Goal: Find specific page/section: Find specific page/section

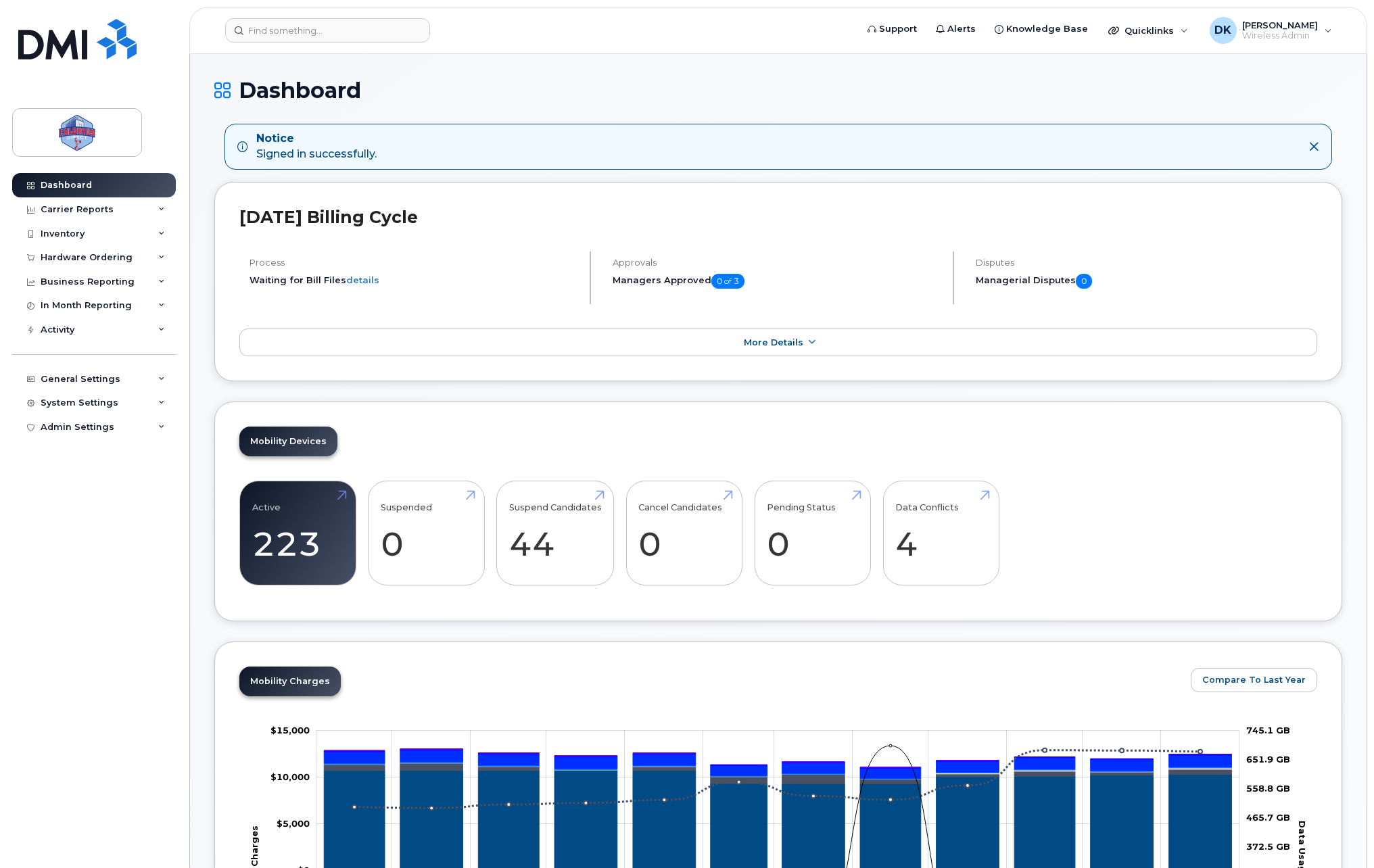
click at [339, 44] on header "Support Alerts Knowledge Base Quicklinks Suspend / Cancel Device Change SIM Car…" at bounding box center [778, 30] width 1178 height 47
click at [345, 44] on header "Support Alerts Knowledge Base Quicklinks Suspend / Cancel Device Change SIM Car…" at bounding box center [778, 30] width 1178 height 47
click at [346, 34] on input at bounding box center [327, 30] width 205 height 24
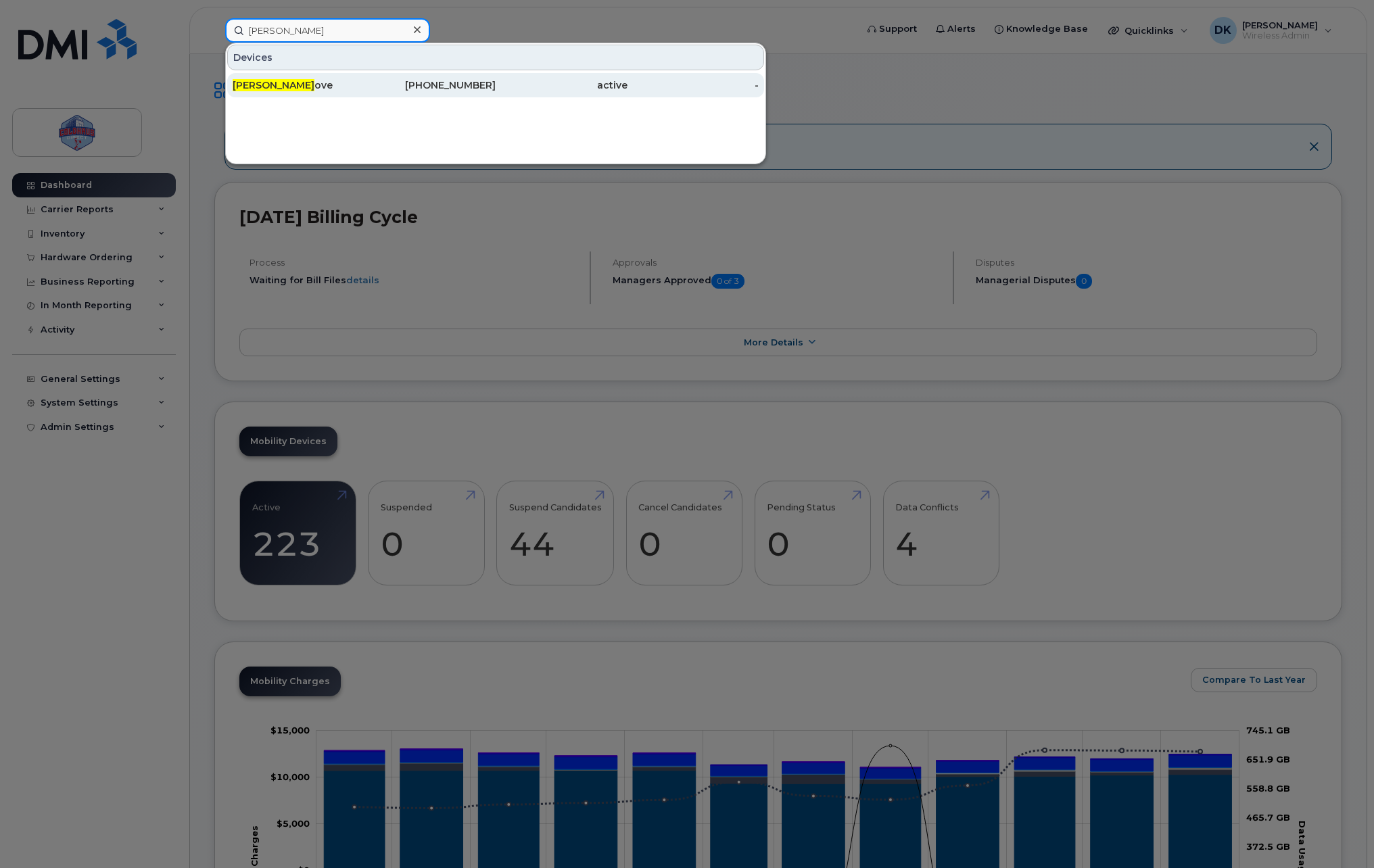
type input "karen bit"
click at [347, 92] on div "Karen Bit ove" at bounding box center [299, 85] width 132 height 14
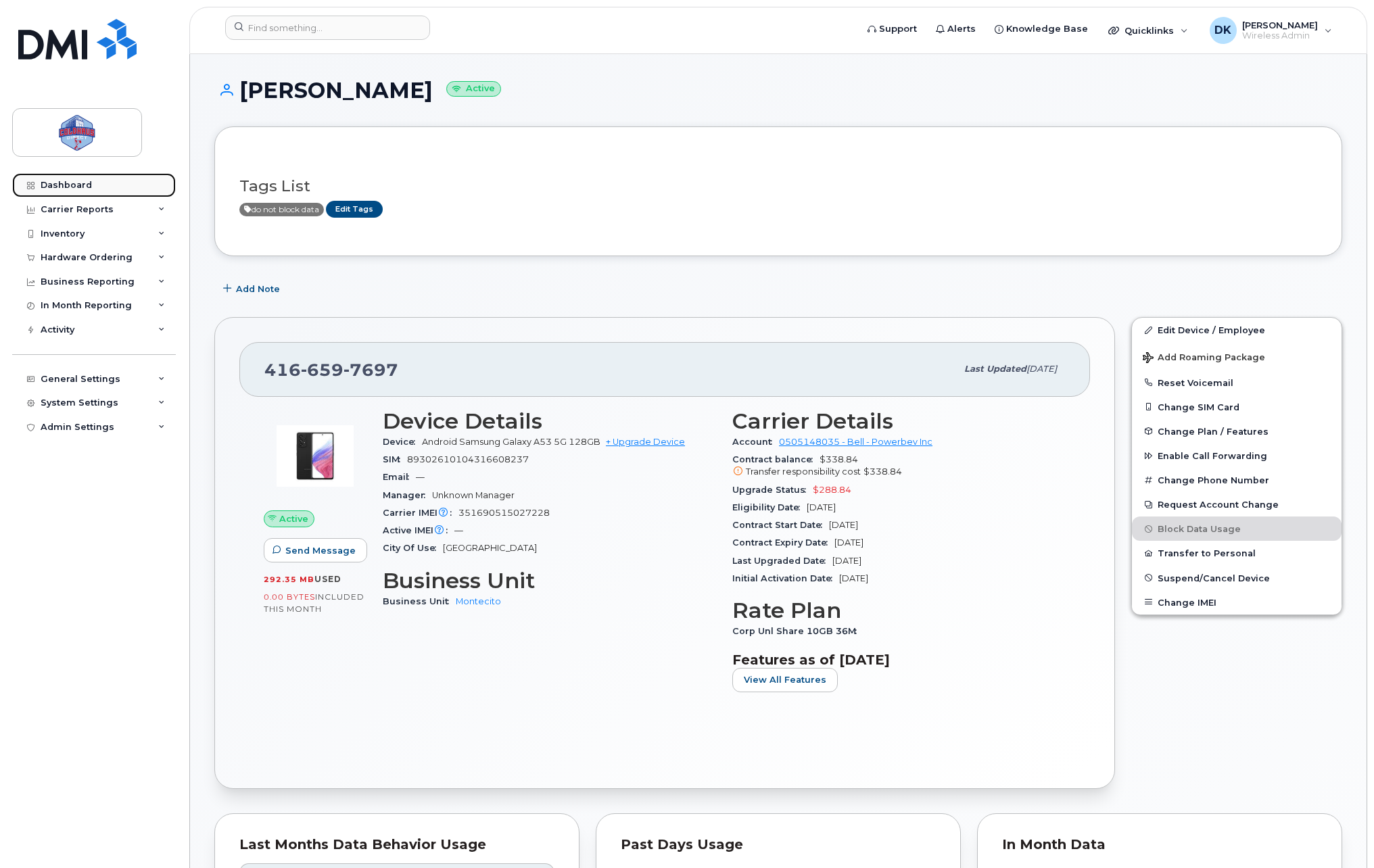
click at [61, 173] on link "Dashboard" at bounding box center [94, 185] width 164 height 24
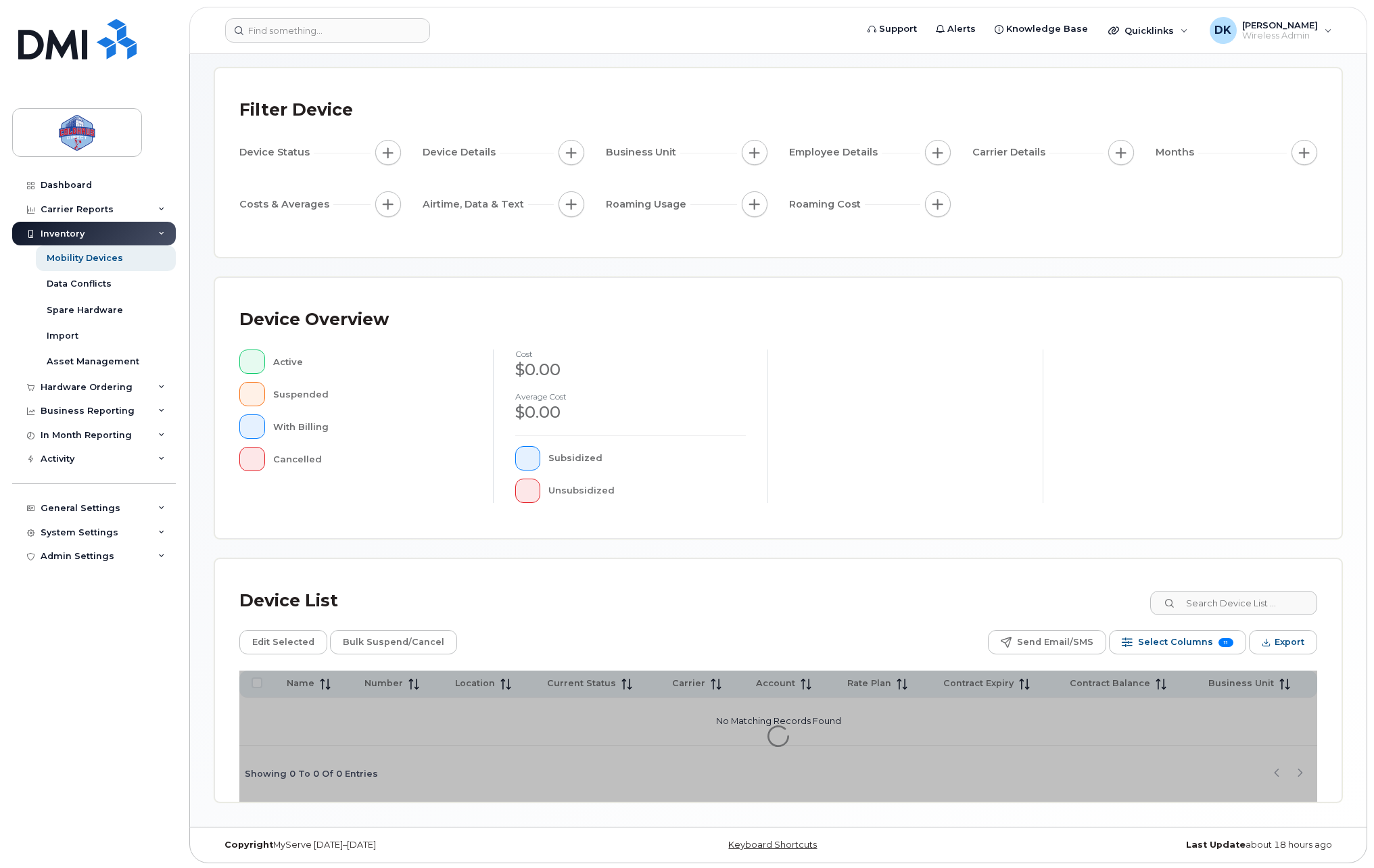
scroll to position [62, 0]
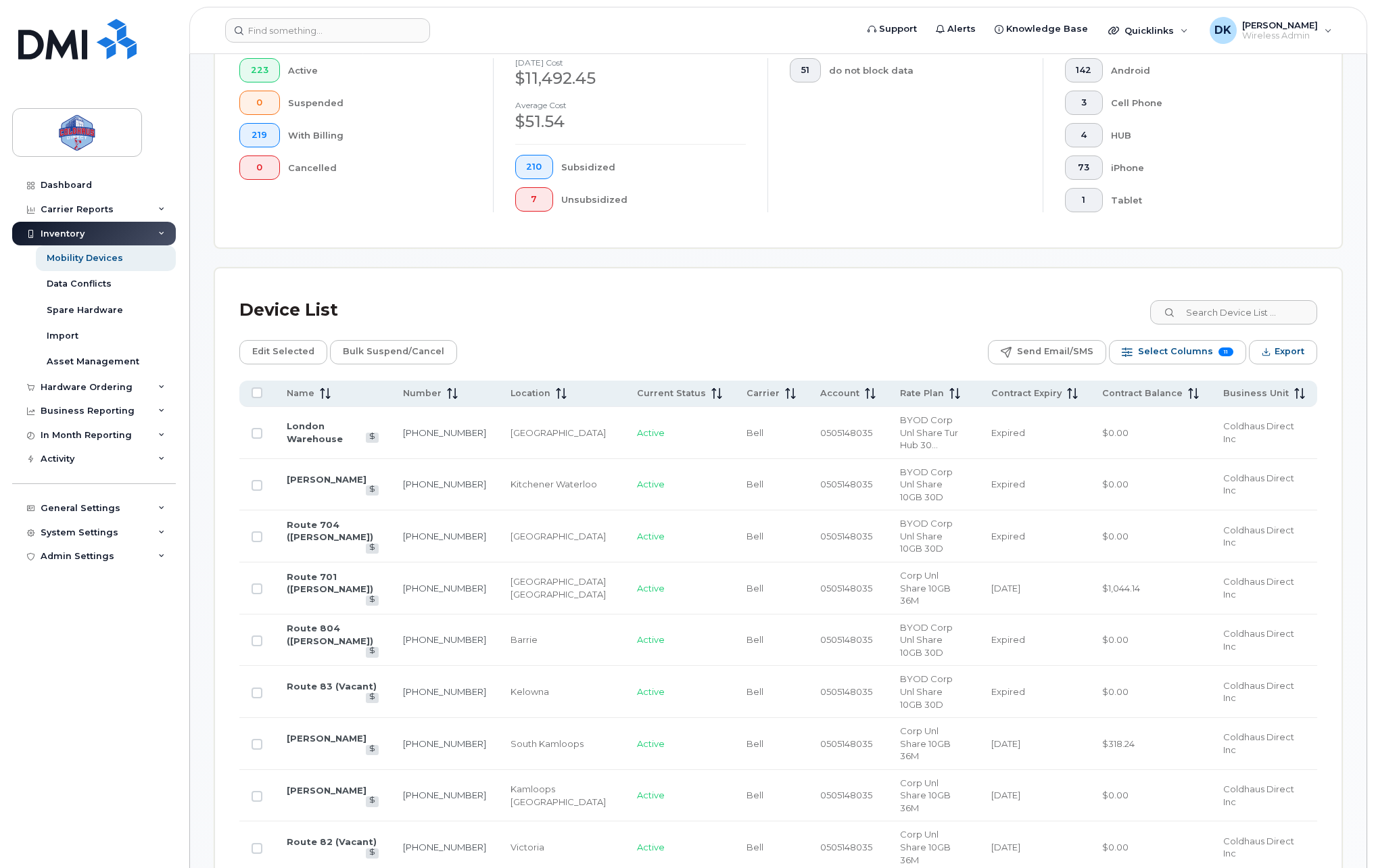
scroll to position [513, 0]
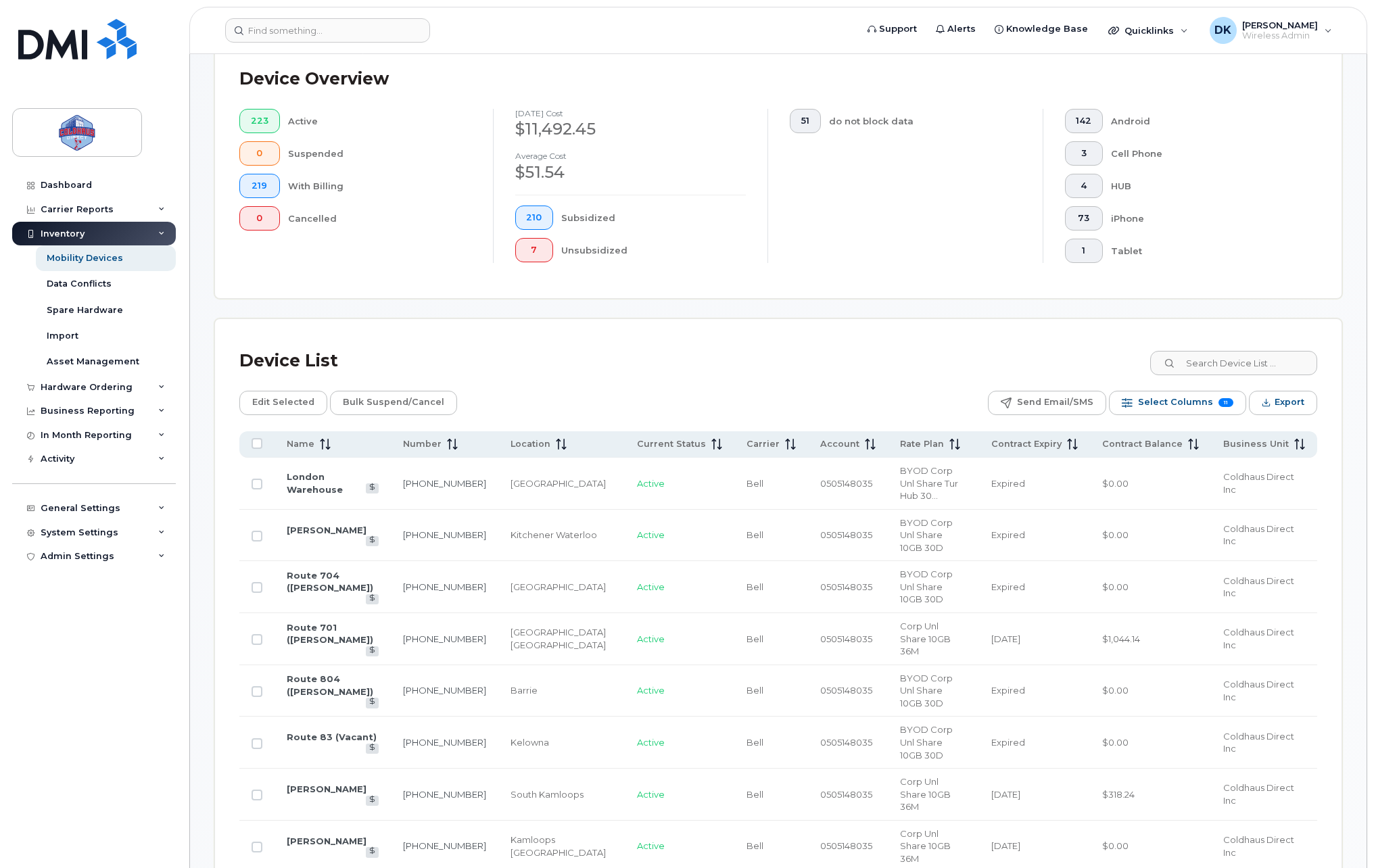
scroll to position [62, 0]
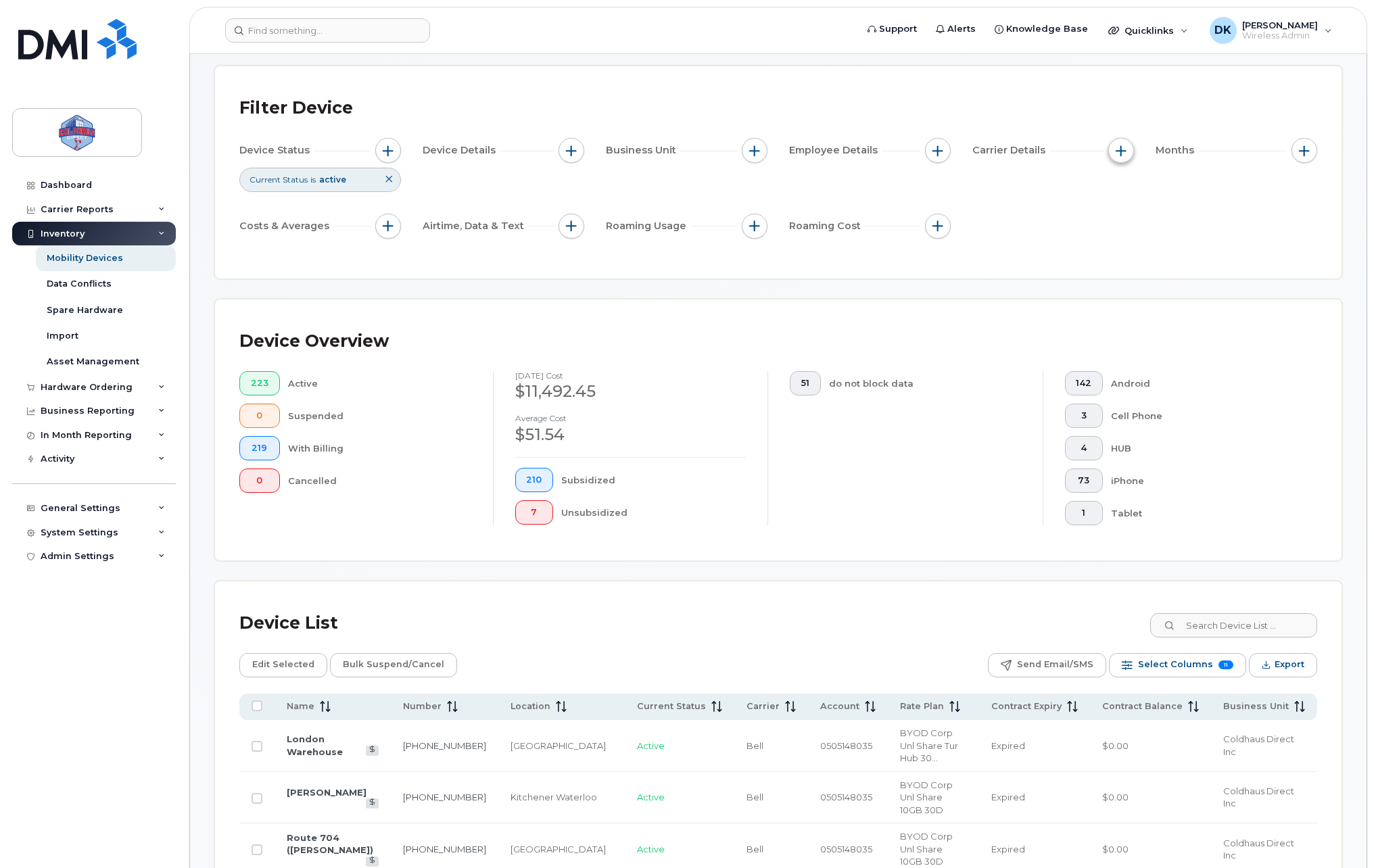
click at [1116, 152] on span "button" at bounding box center [1121, 151] width 11 height 11
click at [384, 152] on span "button" at bounding box center [388, 151] width 11 height 11
click at [567, 143] on button "button" at bounding box center [571, 151] width 26 height 26
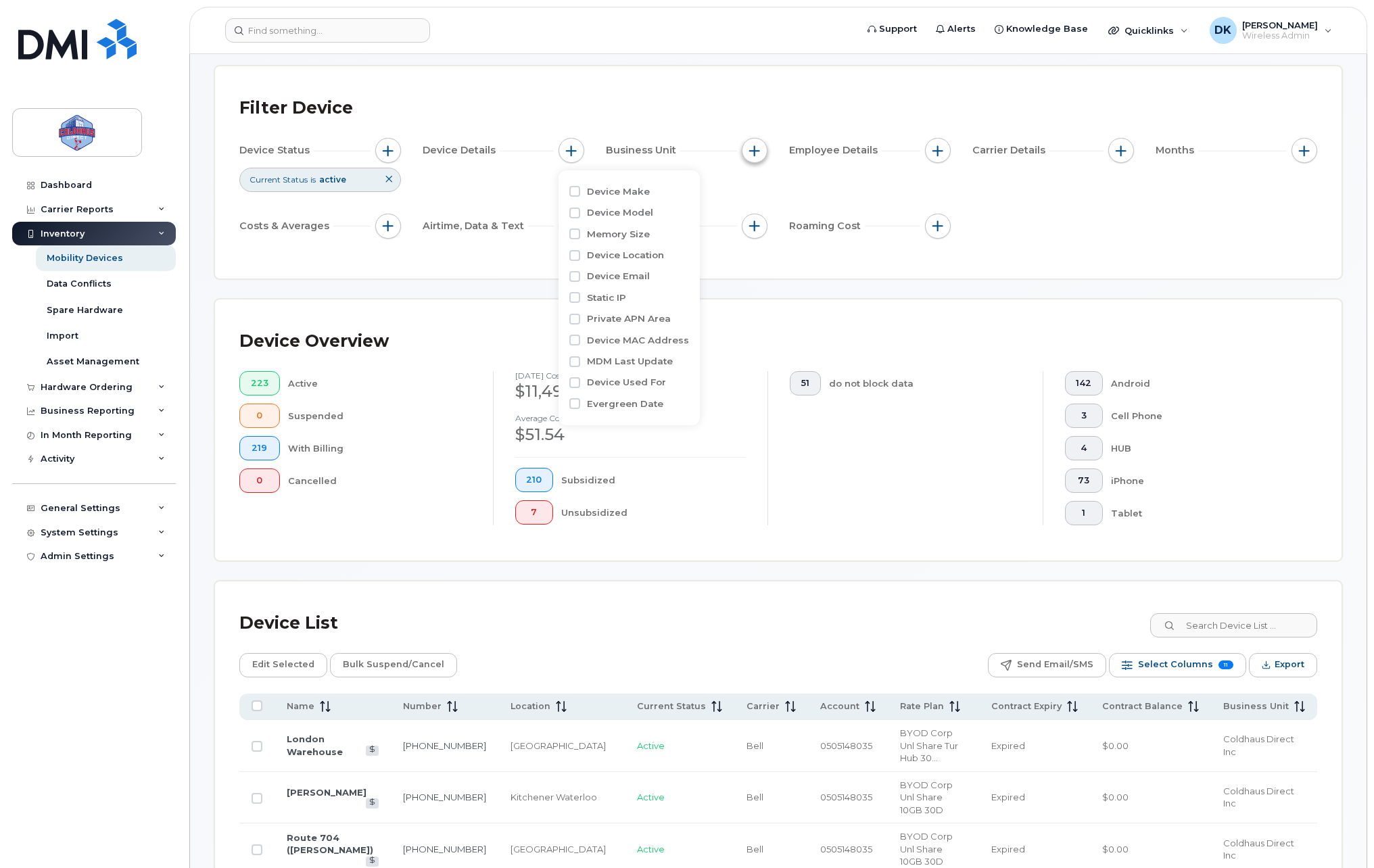
click at [750, 143] on button "button" at bounding box center [755, 151] width 26 height 26
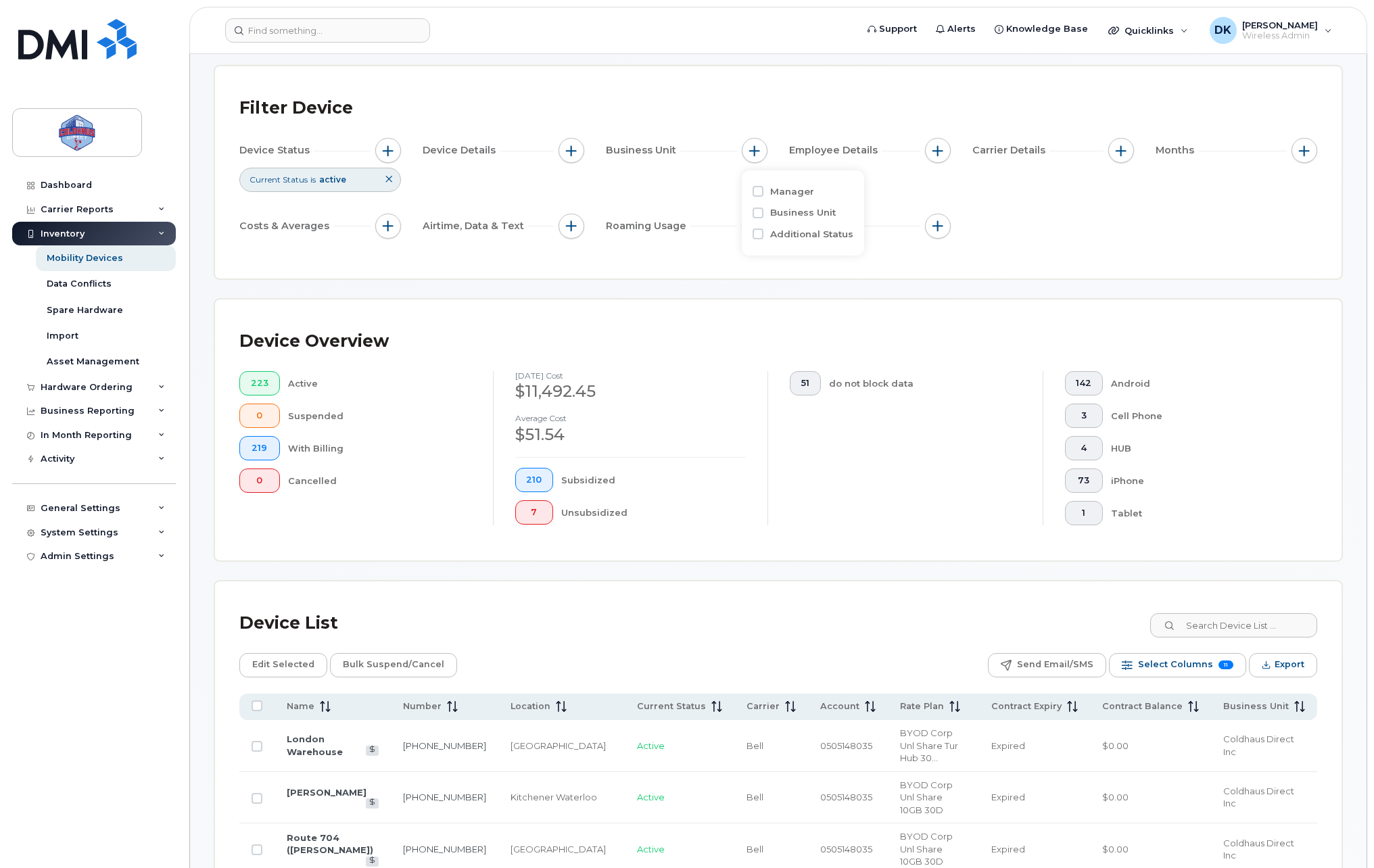
click at [651, 140] on div "Business Unit" at bounding box center [686, 151] width 161 height 26
click at [766, 156] on div "Business Unit" at bounding box center [686, 151] width 161 height 26
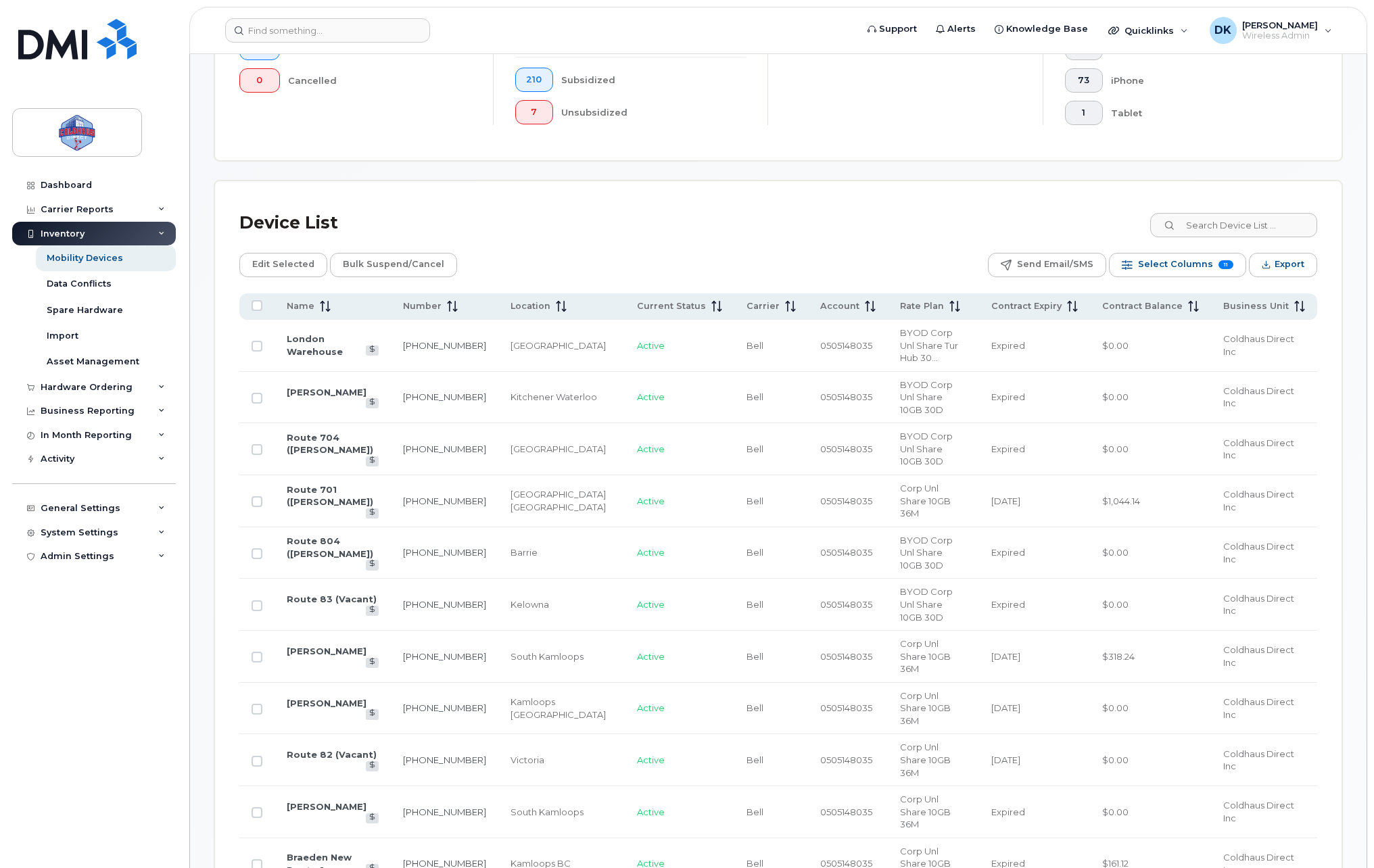
scroll to position [513, 0]
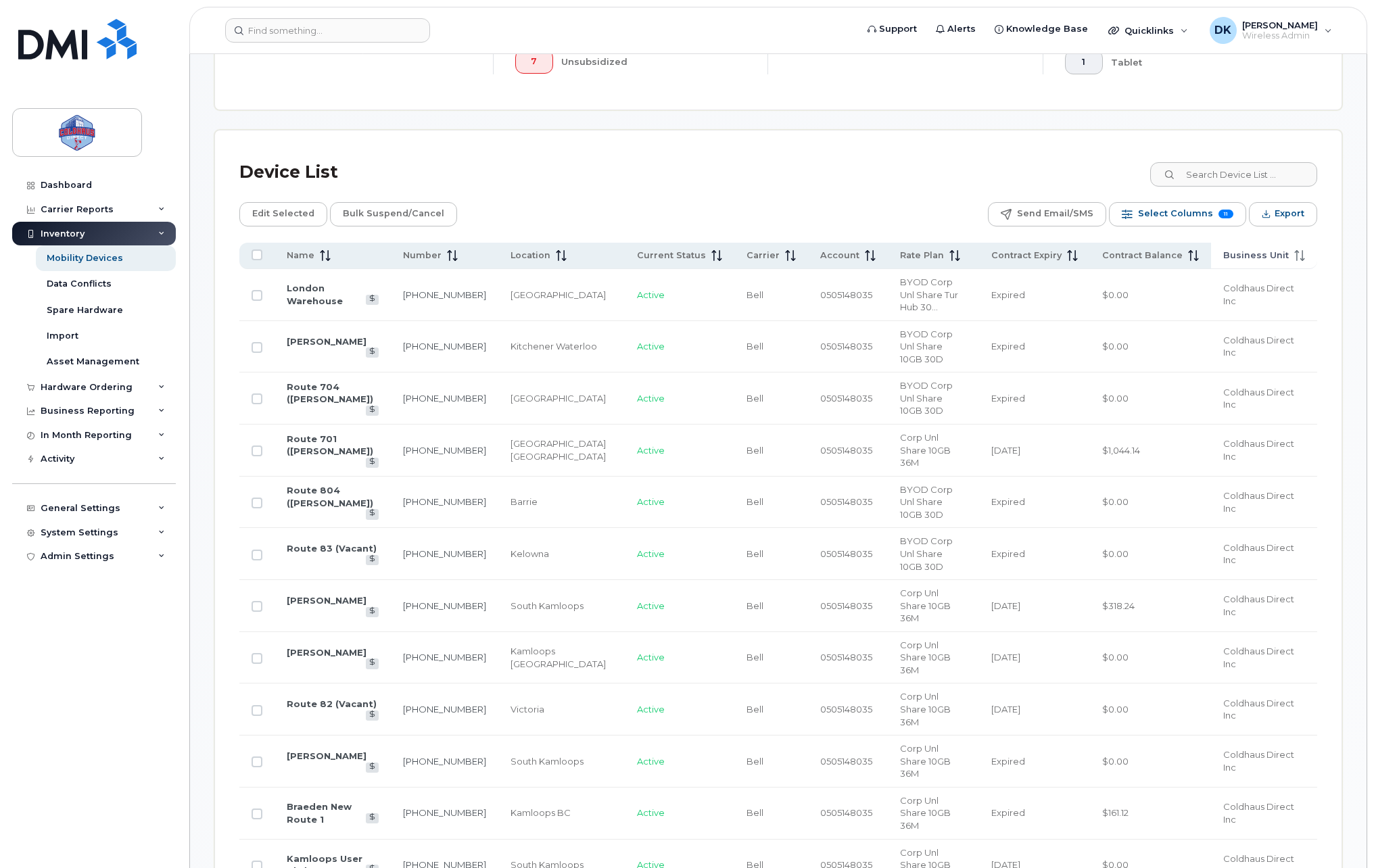
click at [1275, 262] on th "Business Unit" at bounding box center [1264, 255] width 106 height 26
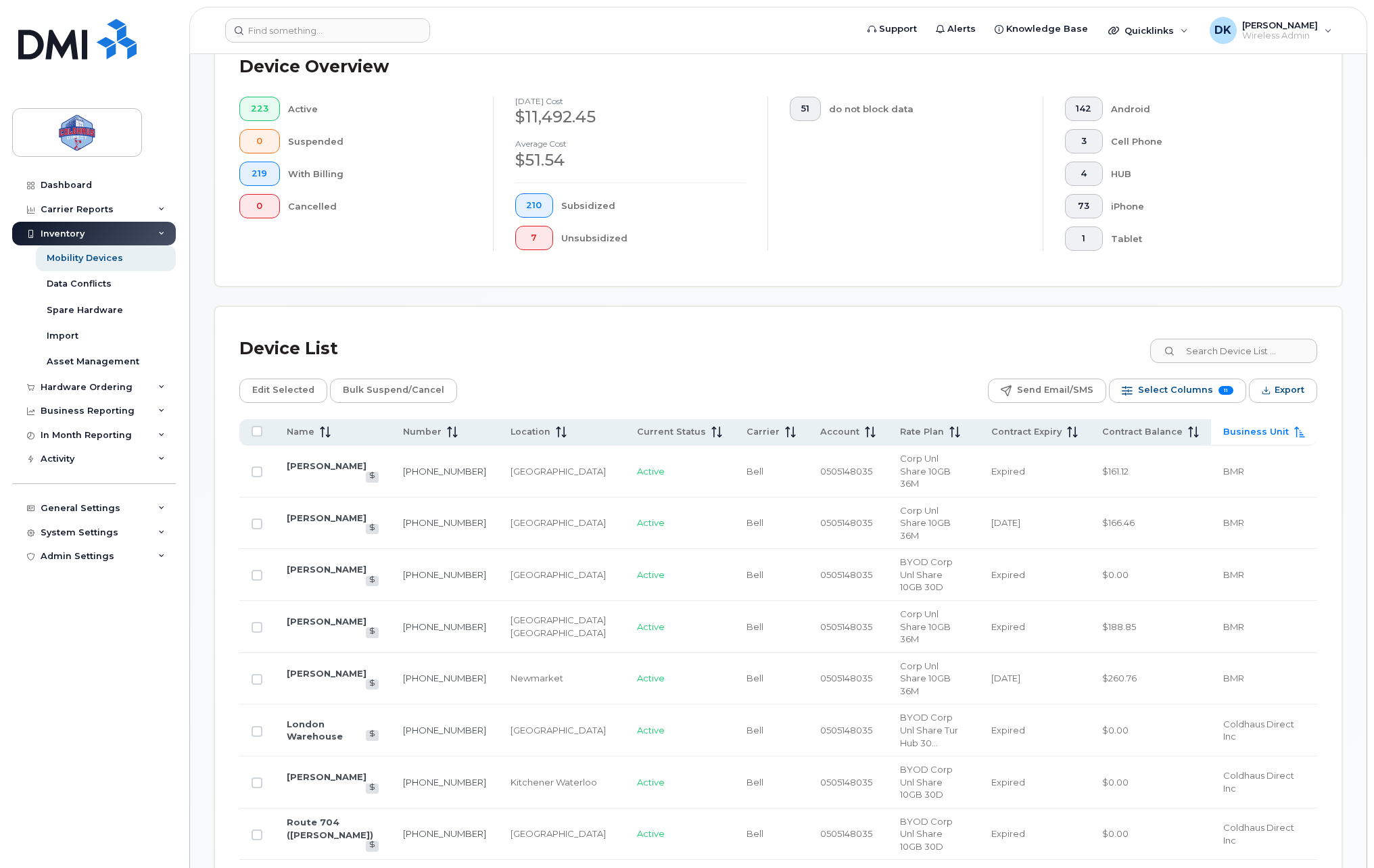
scroll to position [200, 0]
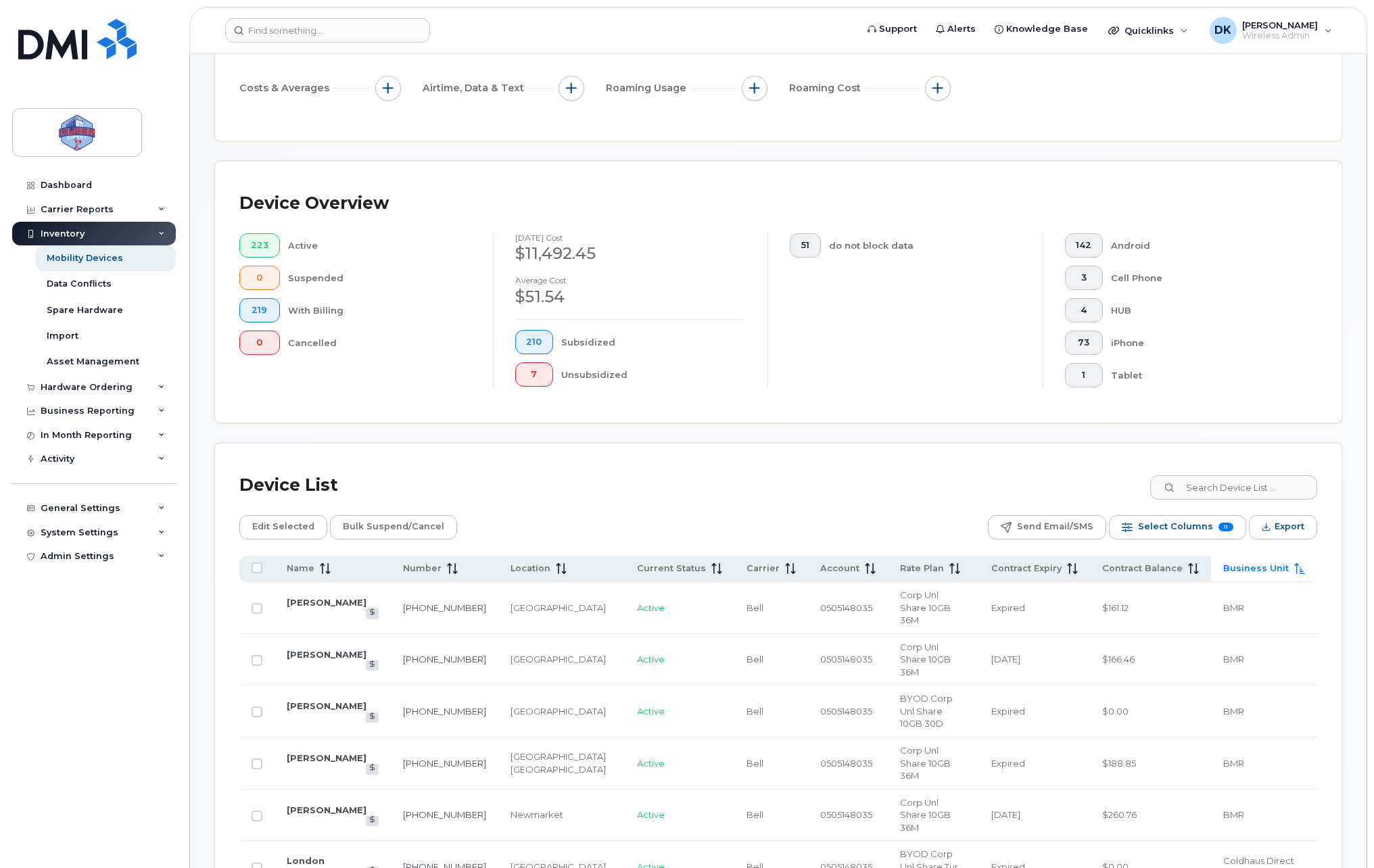
click at [1266, 563] on span "Business Unit" at bounding box center [1255, 568] width 65 height 12
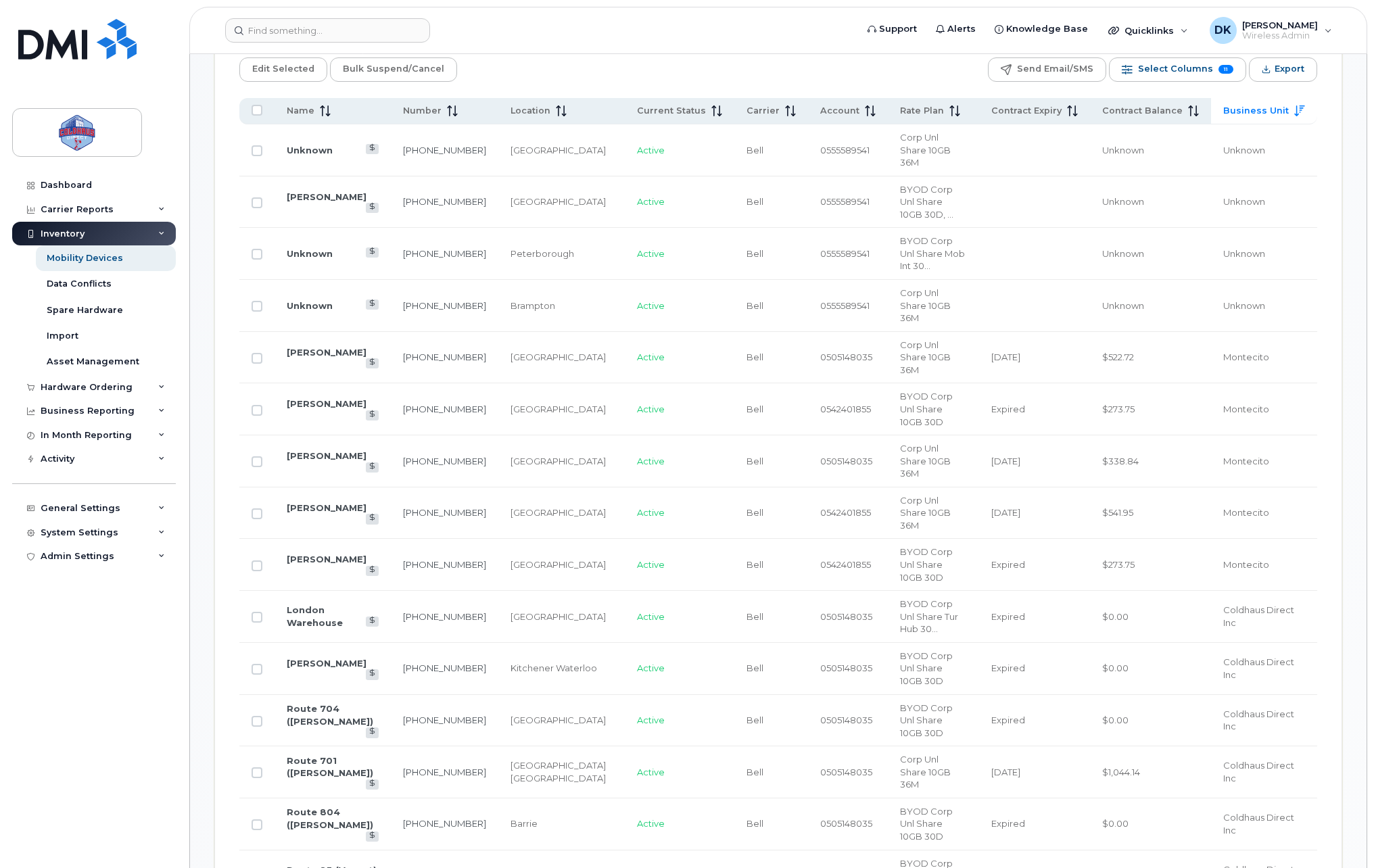
scroll to position [650, 0]
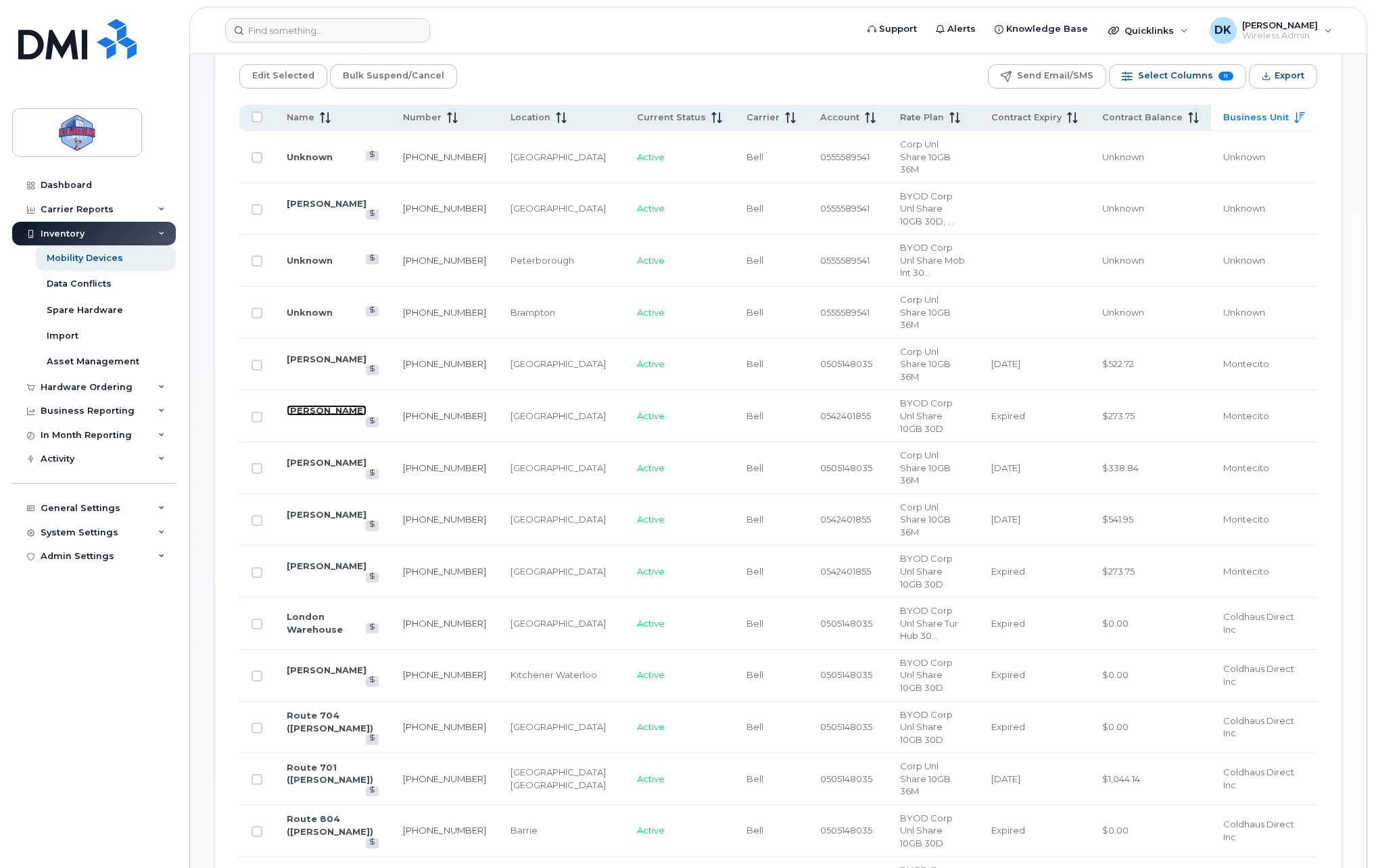
click at [344, 405] on link "Quinton Quinton" at bounding box center [327, 410] width 80 height 11
click at [1126, 78] on button "Select Columns 11" at bounding box center [1177, 77] width 137 height 24
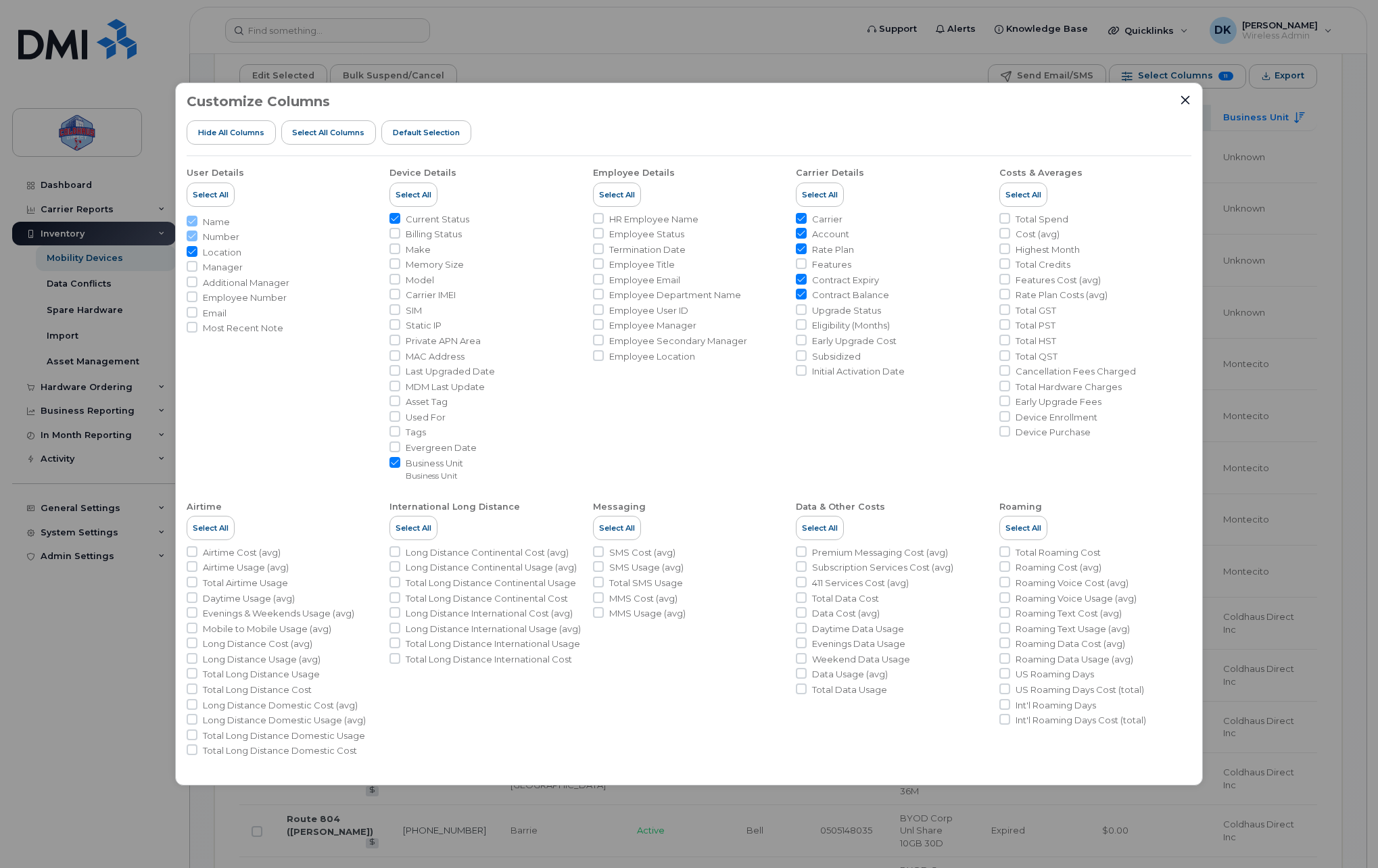
click at [1185, 92] on div "Customize Columns Hide All Columns Select all Columns Default Selection User De…" at bounding box center [689, 434] width 1028 height 703
click at [1182, 101] on icon "Close" at bounding box center [1185, 100] width 11 height 11
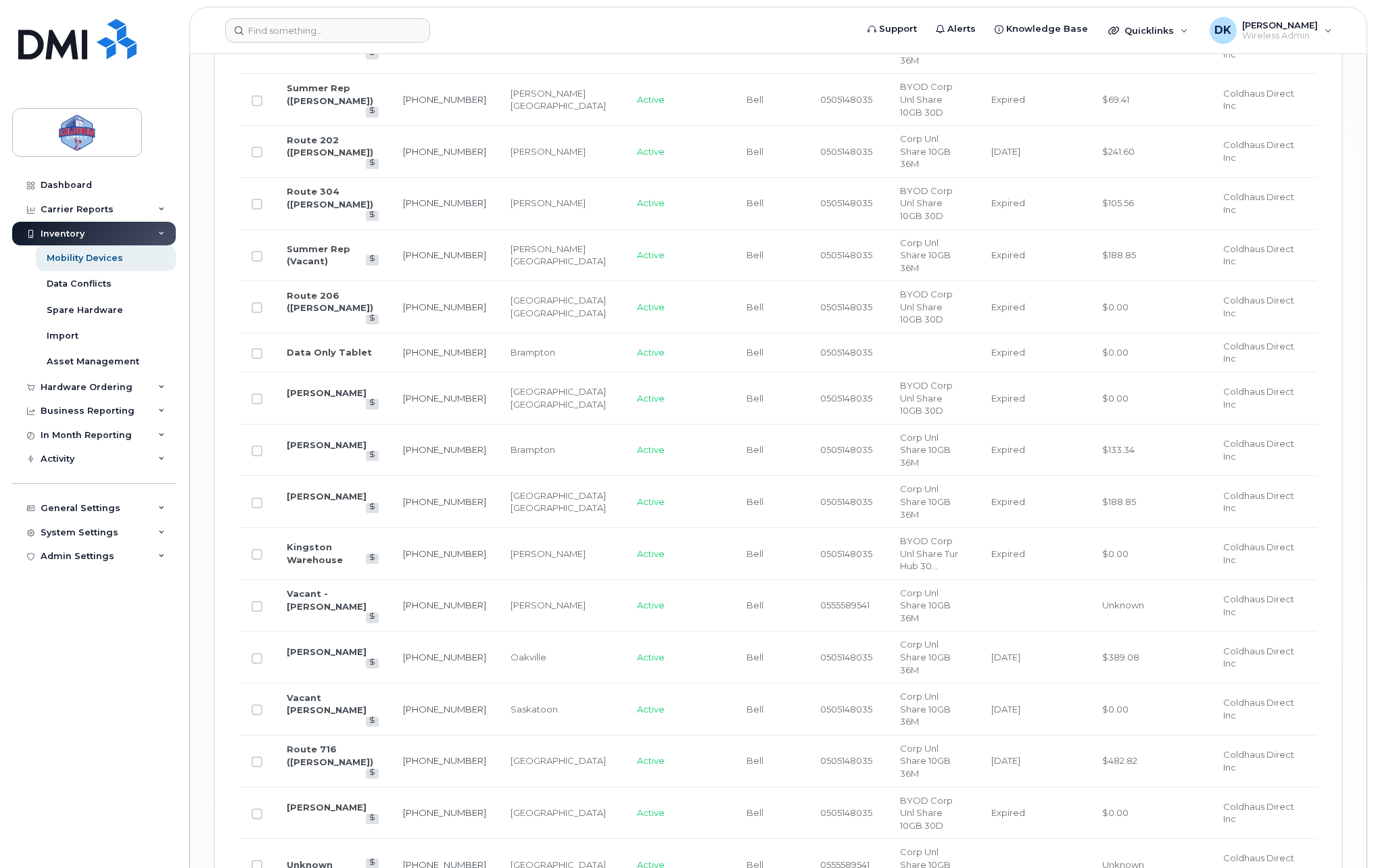
scroll to position [2003, 0]
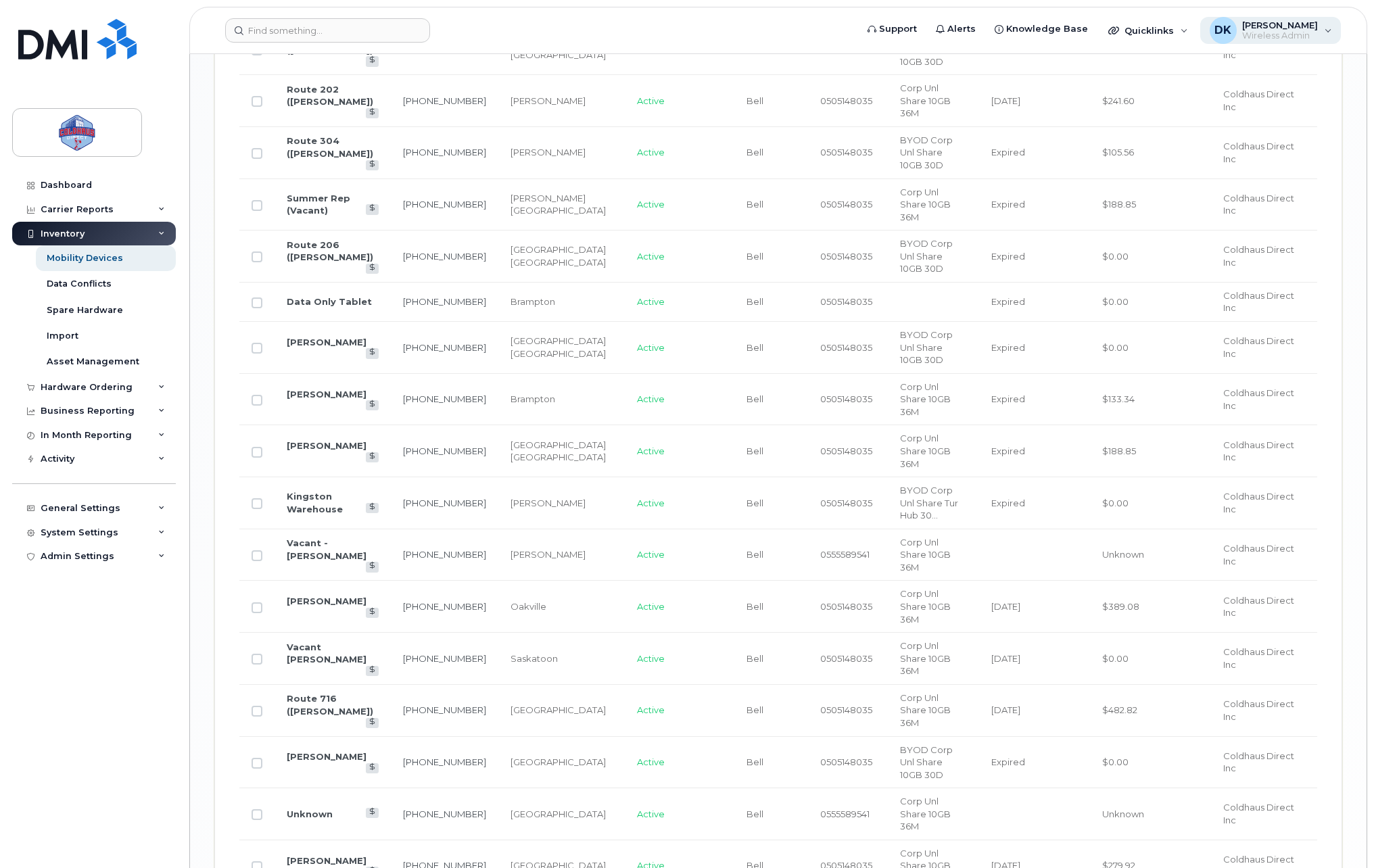
click at [1259, 28] on span "[PERSON_NAME]" at bounding box center [1279, 25] width 76 height 11
drag, startPoint x: 1226, startPoint y: 164, endPoint x: 1178, endPoint y: 170, distance: 48.4
click at [1178, 175] on div "0555999884" at bounding box center [1243, 182] width 173 height 14
copy span "555999884"
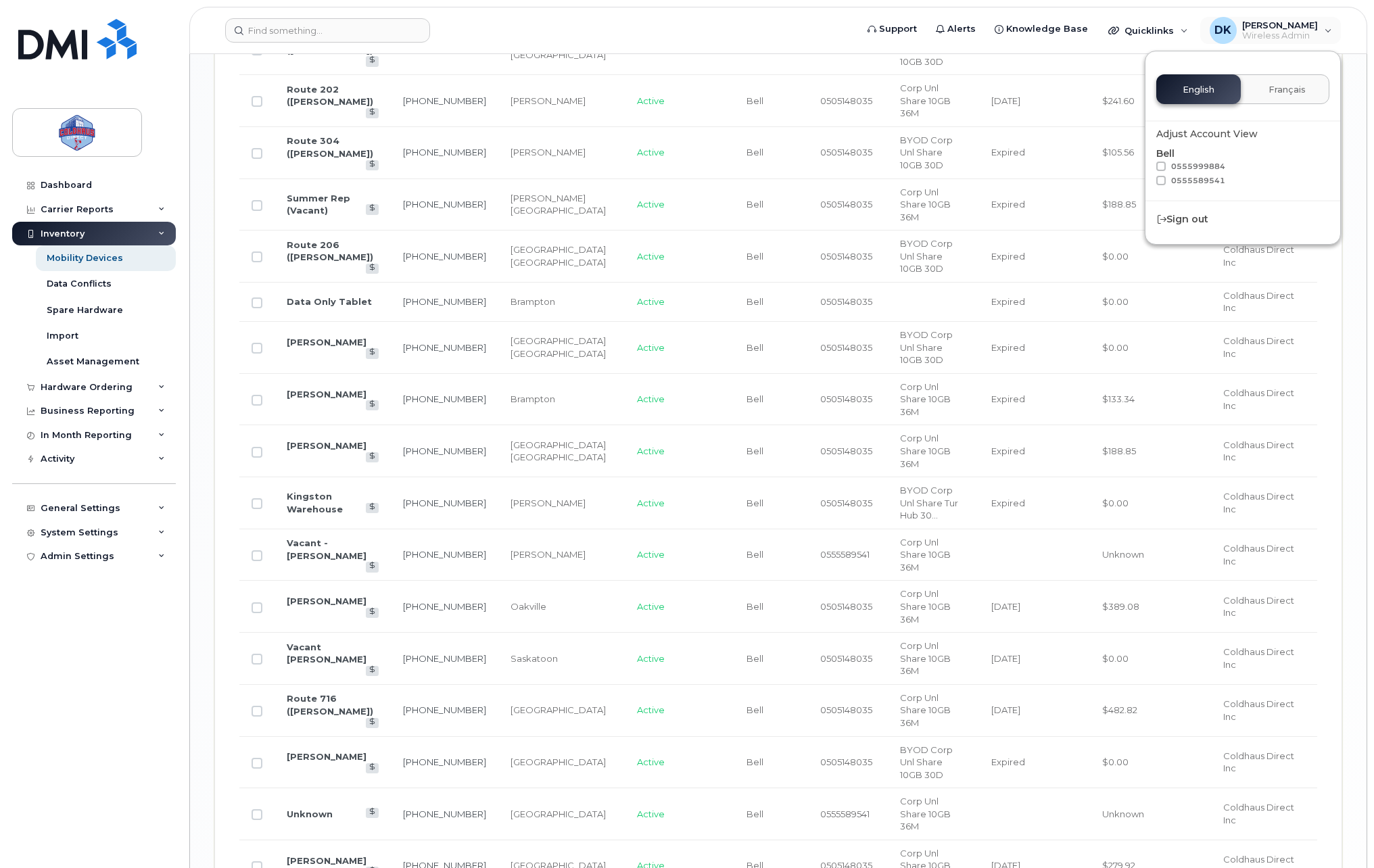
drag, startPoint x: 1162, startPoint y: 168, endPoint x: 1168, endPoint y: 165, distance: 6.7
click at [1162, 168] on span at bounding box center [1161, 166] width 10 height 10
click at [1147, 168] on input "0555999884" at bounding box center [1143, 164] width 7 height 7
checkbox input "true"
click at [1327, 34] on div "DK Dariusz Kulpinski Wireless Admin" at bounding box center [1270, 31] width 141 height 27
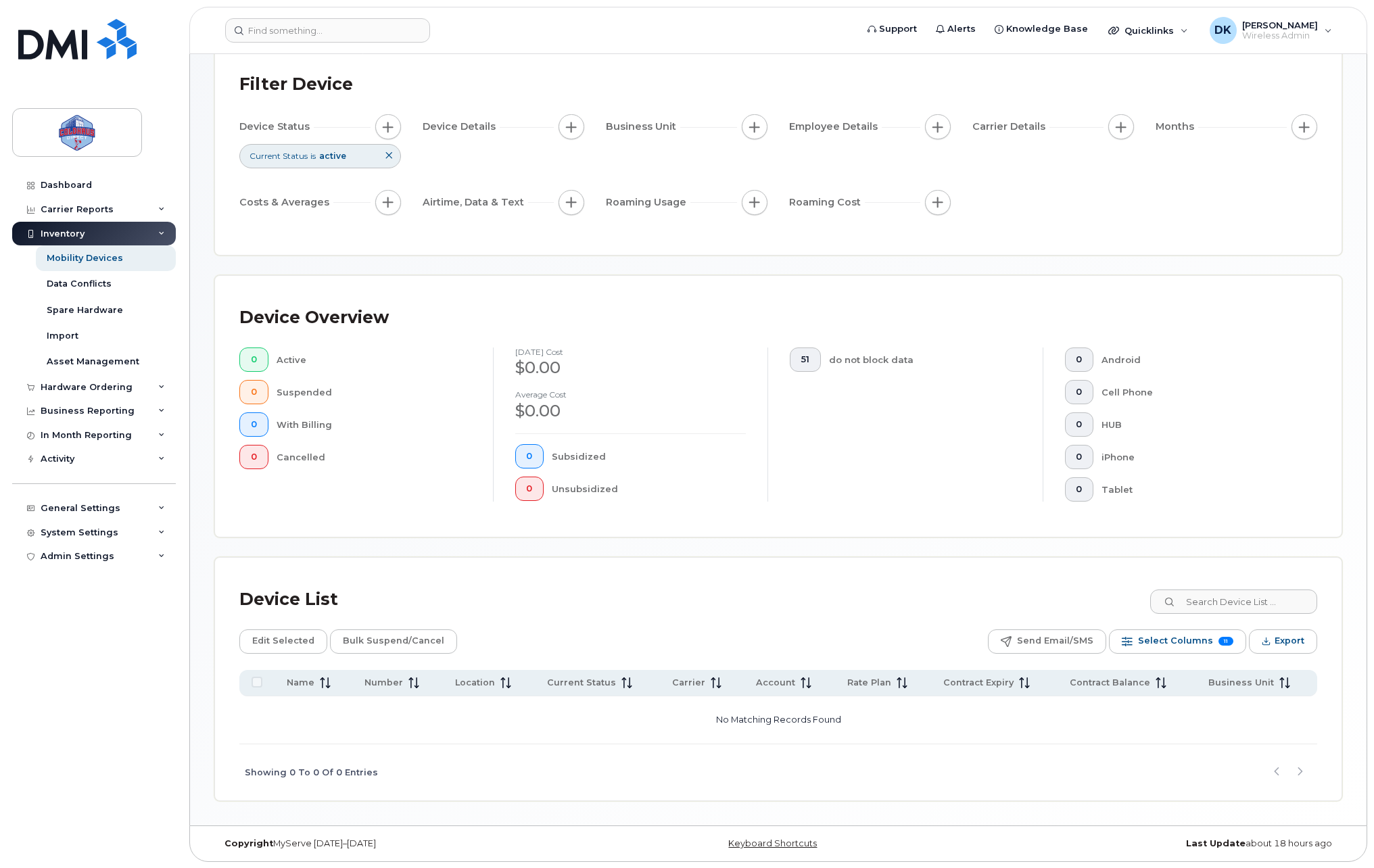
scroll to position [86, 0]
click at [1305, 36] on span "Wireless Admin" at bounding box center [1279, 36] width 76 height 11
click at [1158, 167] on span at bounding box center [1161, 166] width 10 height 10
click at [1147, 167] on input "0555999884" at bounding box center [1143, 164] width 7 height 7
checkbox input "false"
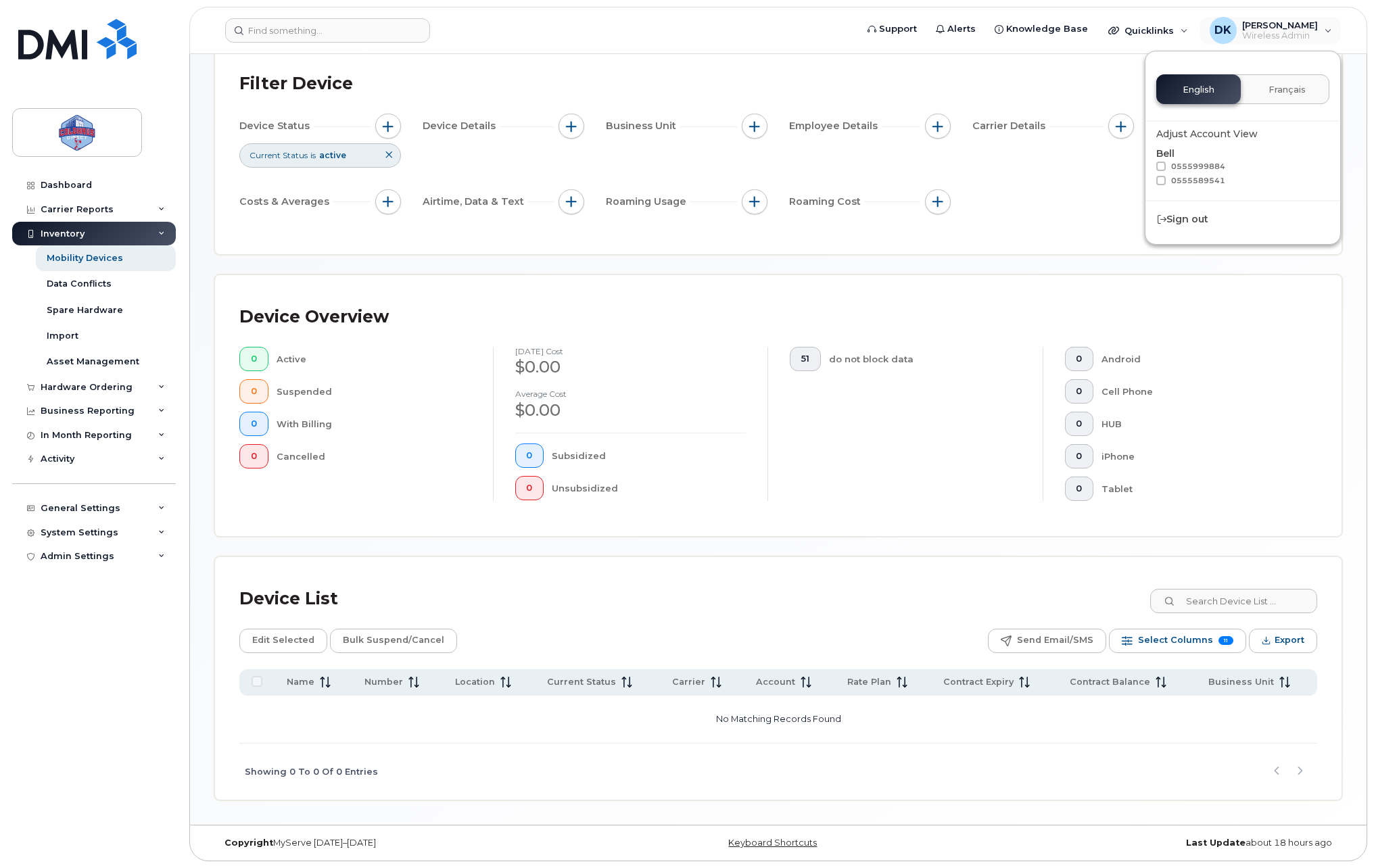
click at [1160, 179] on span at bounding box center [1161, 180] width 10 height 10
click at [1147, 179] on input "0555589541" at bounding box center [1143, 179] width 7 height 7
checkbox input "true"
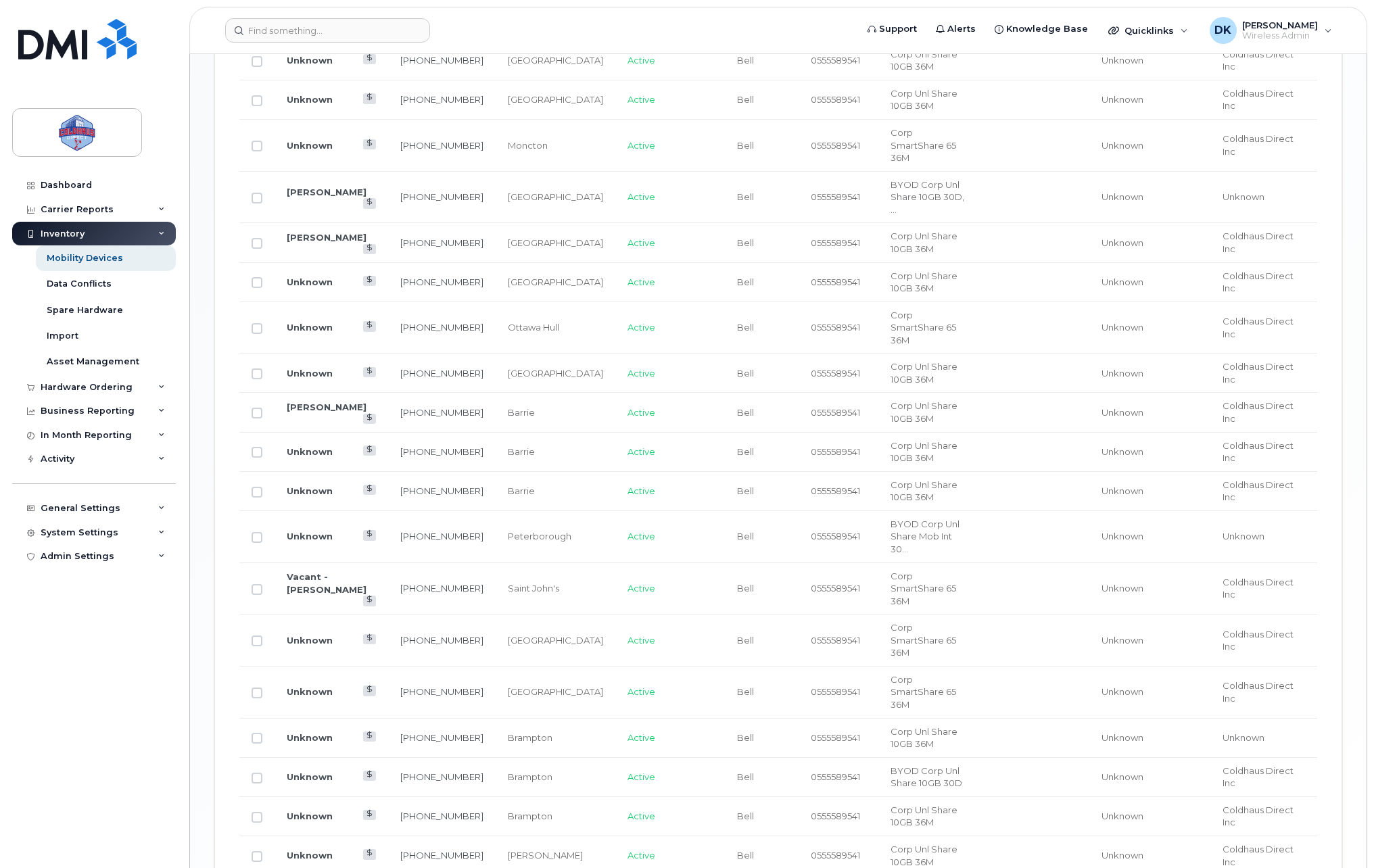
scroll to position [916, 0]
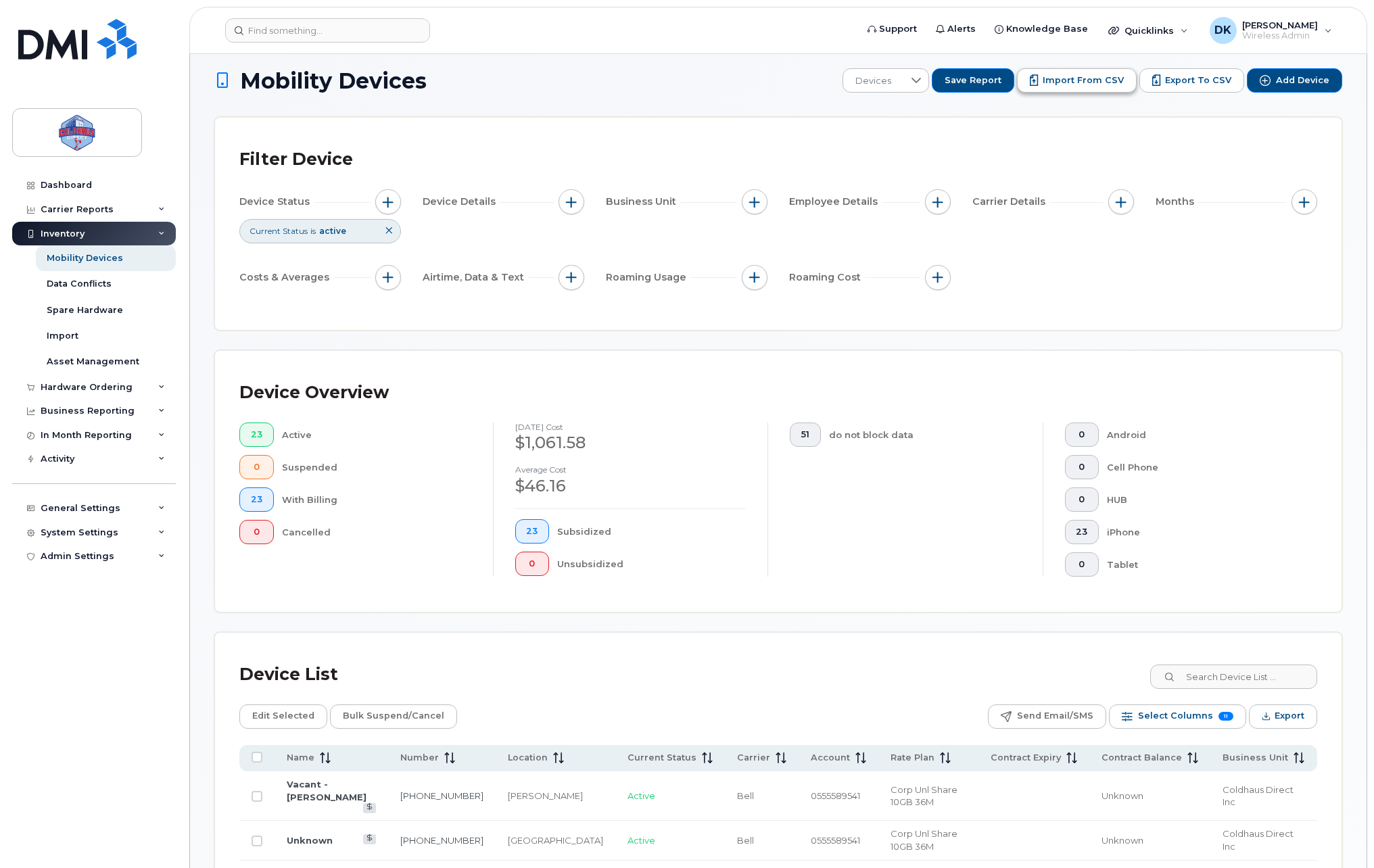
scroll to position [0, 0]
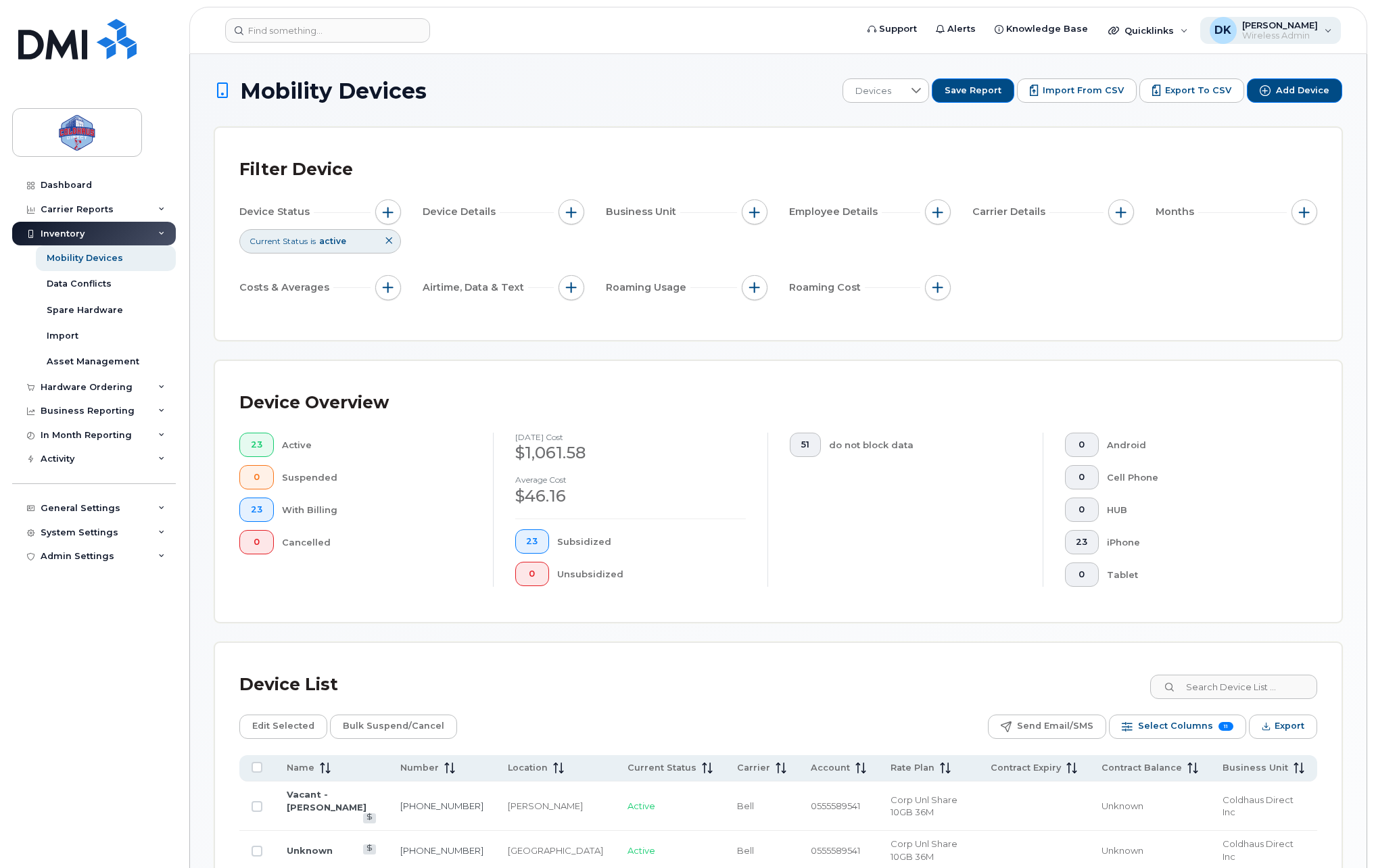
click at [1327, 33] on div "DK Dariusz Kulpinski Wireless Admin" at bounding box center [1270, 31] width 141 height 27
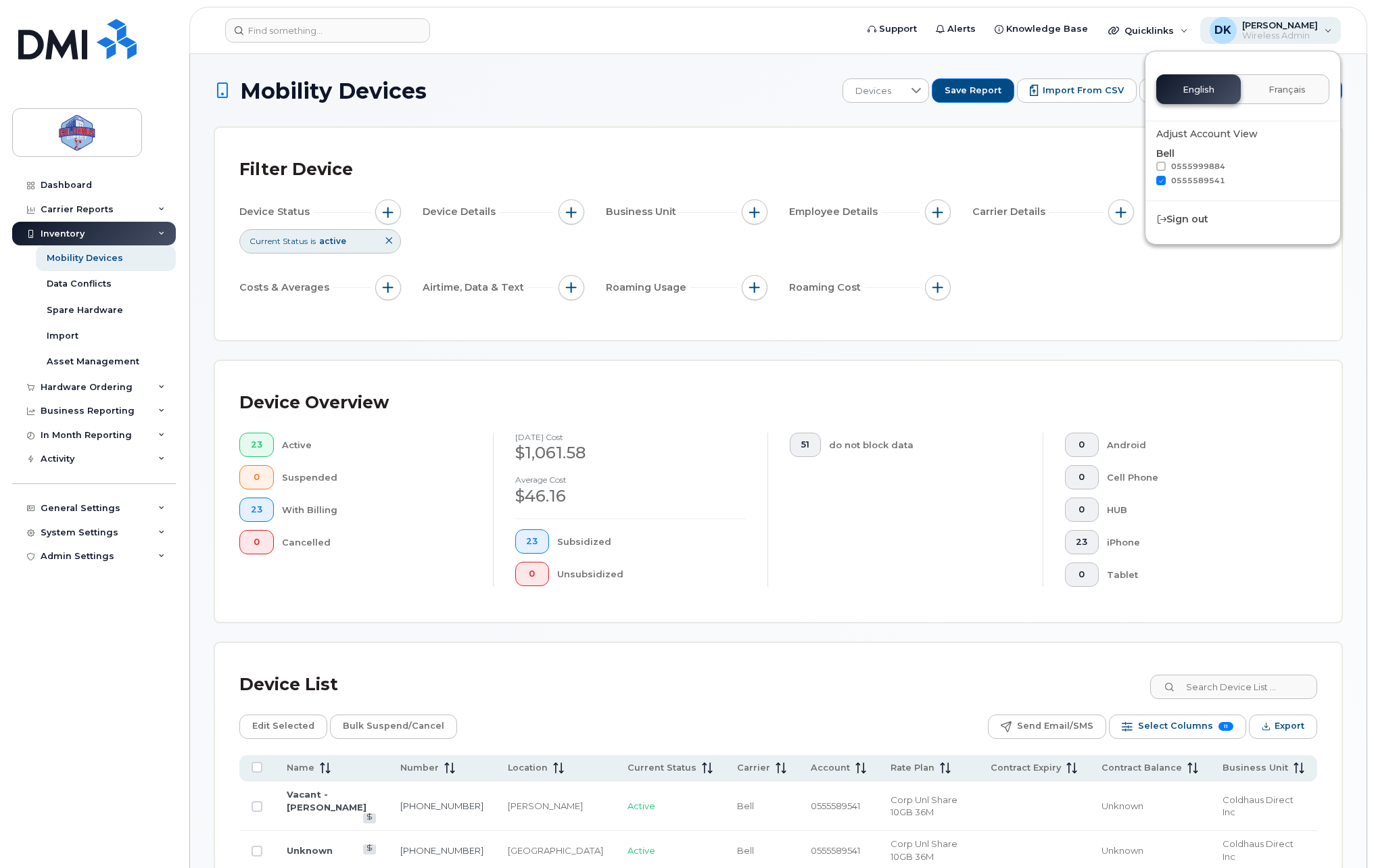
click at [1325, 34] on div "DK Dariusz Kulpinski Wireless Admin" at bounding box center [1270, 31] width 141 height 27
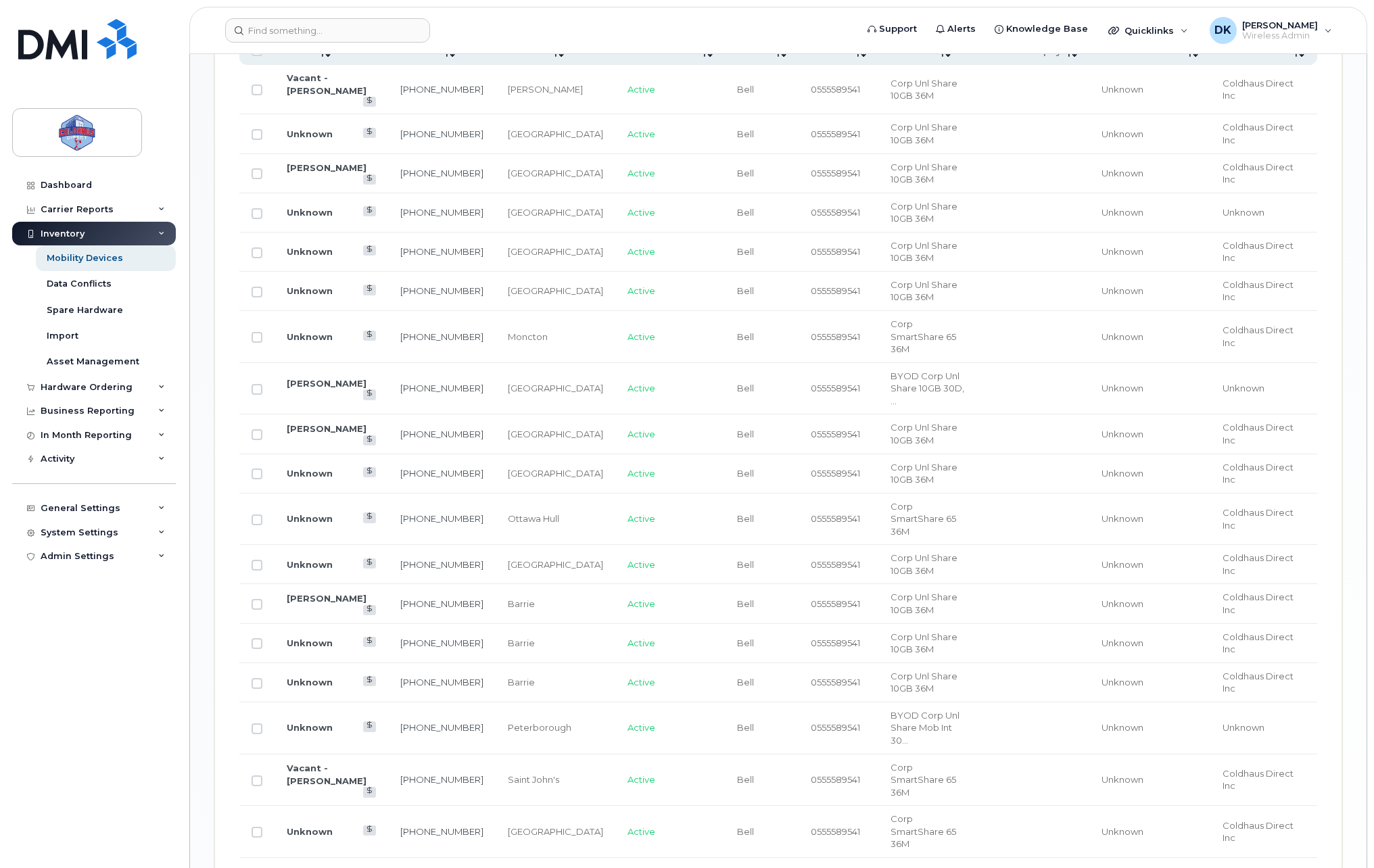
scroll to position [691, 0]
